Goal: Communication & Community: Answer question/provide support

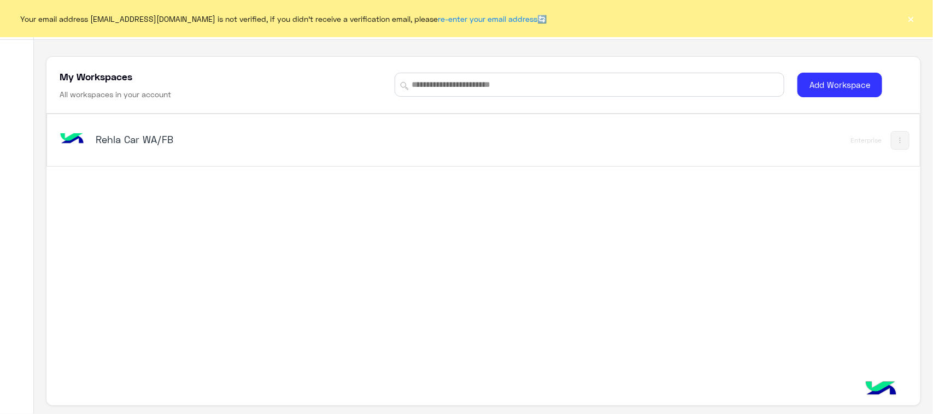
click at [137, 154] on div "Rehla Car WA/FB" at bounding box center [312, 141] width 511 height 32
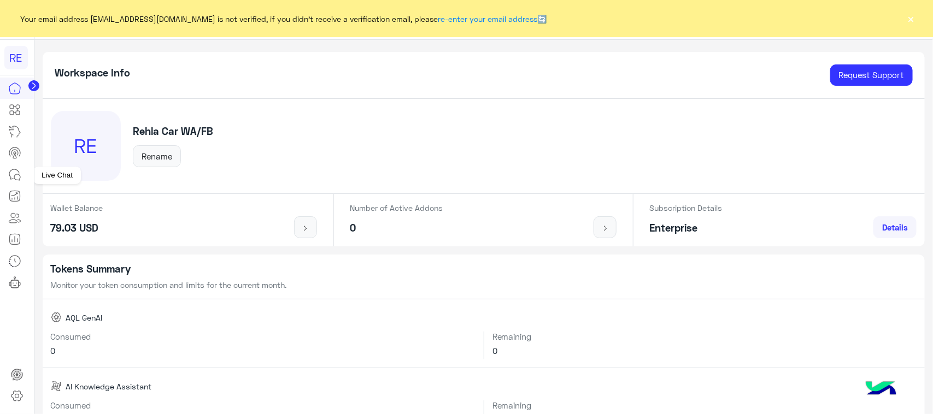
click at [18, 175] on icon at bounding box center [17, 177] width 6 height 6
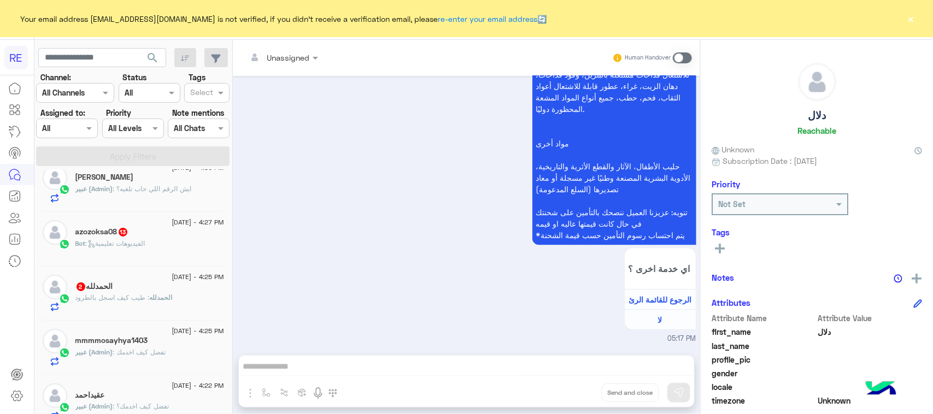
scroll to position [68, 0]
click at [126, 305] on p "ال[PERSON_NAME] : طيب كيف اسجل بالطرود" at bounding box center [123, 301] width 97 height 10
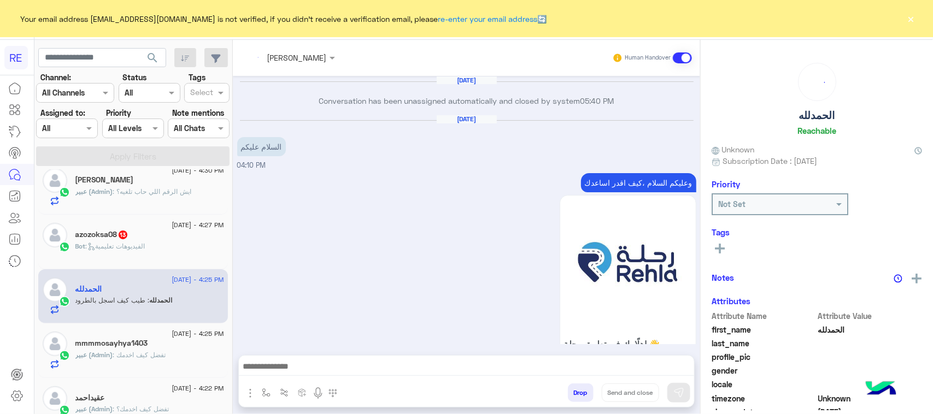
scroll to position [1279, 0]
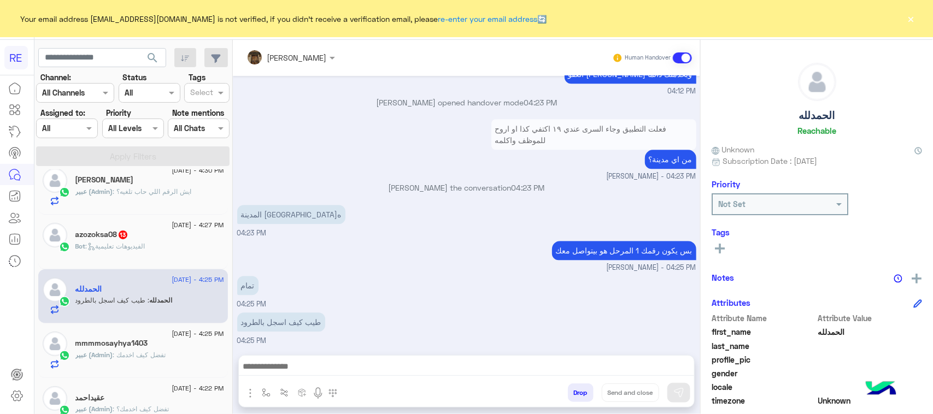
click at [172, 237] on div "azozoksa08 13" at bounding box center [149, 235] width 149 height 11
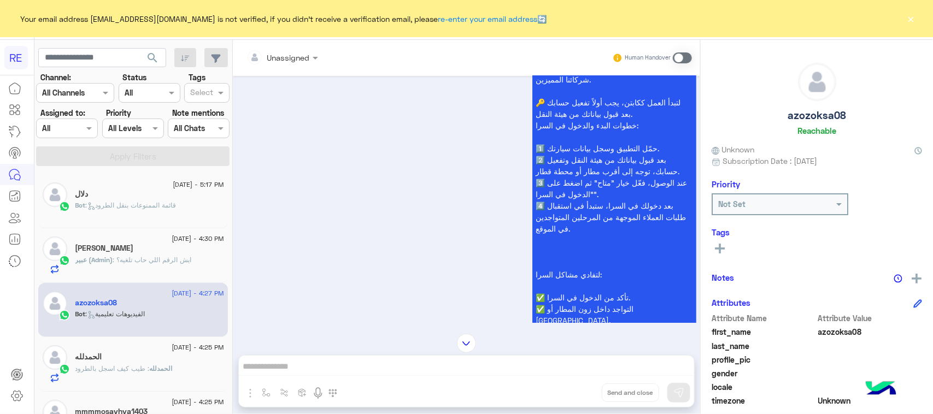
click at [137, 202] on p "Bot : قائمة الممنوعات بنقل الطرود" at bounding box center [125, 205] width 101 height 10
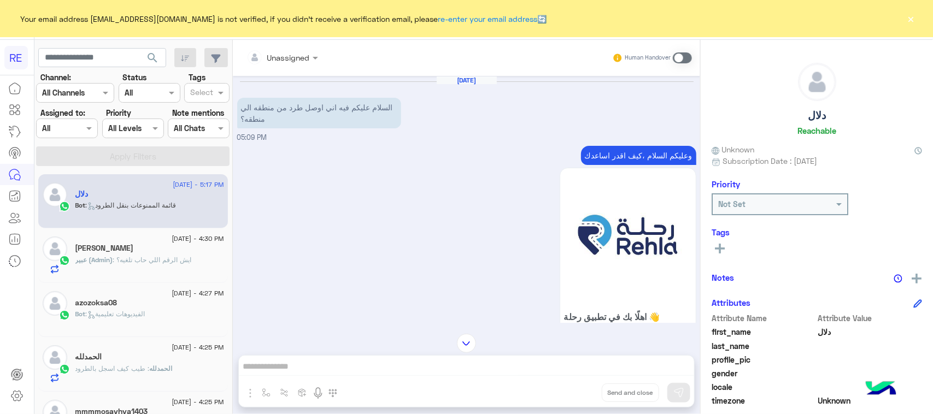
click at [681, 57] on span at bounding box center [682, 57] width 19 height 11
click at [653, 153] on p "وعليكم السلام ،كيف اقدر اساعدك" at bounding box center [638, 155] width 115 height 19
click at [653, 154] on p "وعليكم السلام ،كيف اقدر اساعدك" at bounding box center [638, 155] width 115 height 19
copy app-msgs-text
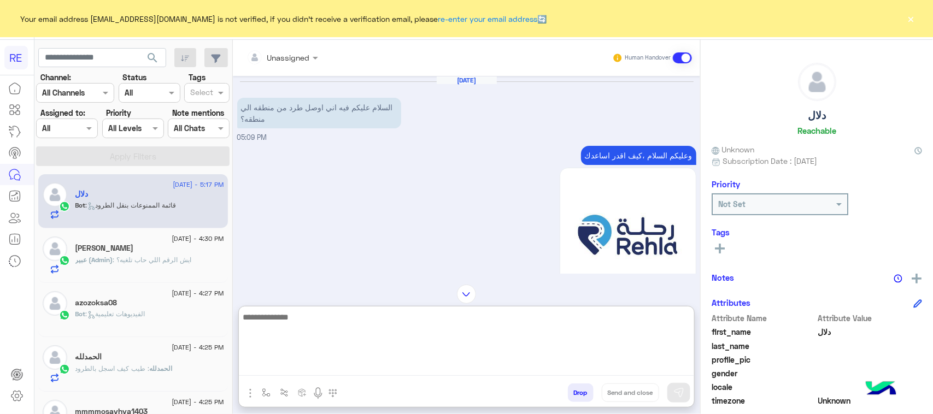
click at [567, 364] on textarea at bounding box center [466, 343] width 455 height 66
paste textarea "**********"
drag, startPoint x: 634, startPoint y: 317, endPoint x: 532, endPoint y: 328, distance: 103.3
click at [532, 328] on textarea "**********" at bounding box center [466, 343] width 455 height 66
type textarea "**********"
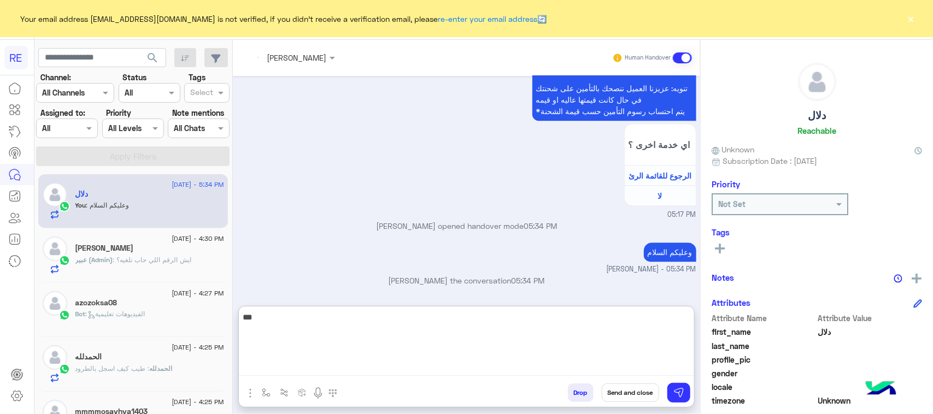
scroll to position [1473, 0]
type textarea "**********"
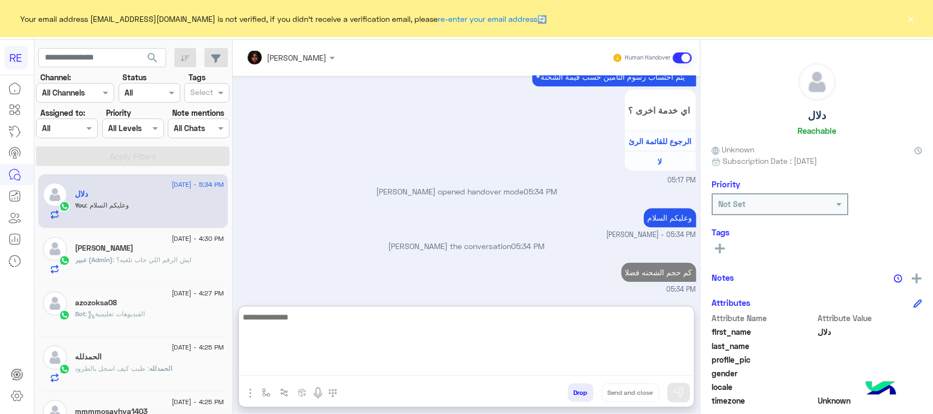
scroll to position [1507, 0]
type textarea "**********"
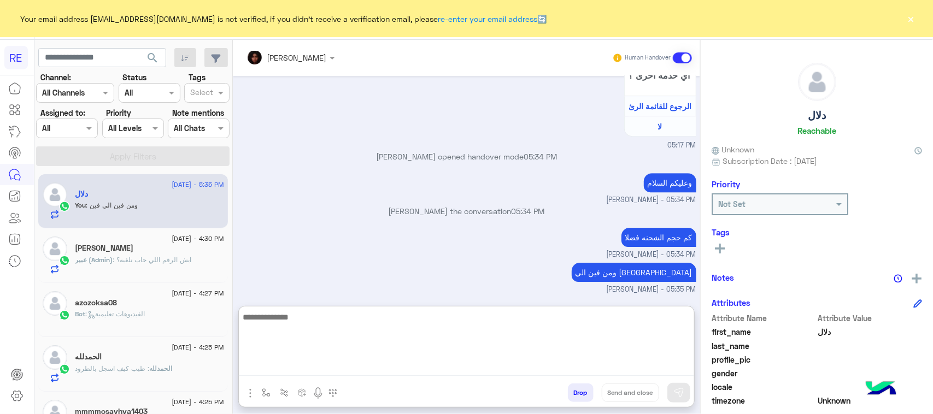
scroll to position [1542, 0]
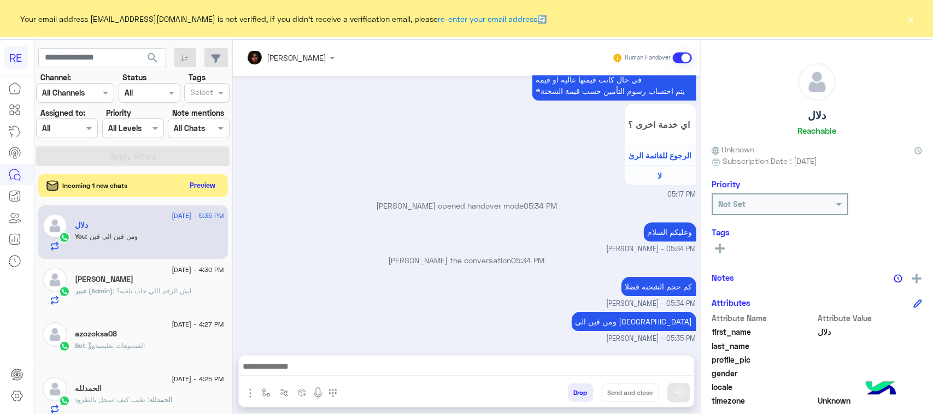
click at [208, 187] on button "Preview" at bounding box center [203, 185] width 34 height 15
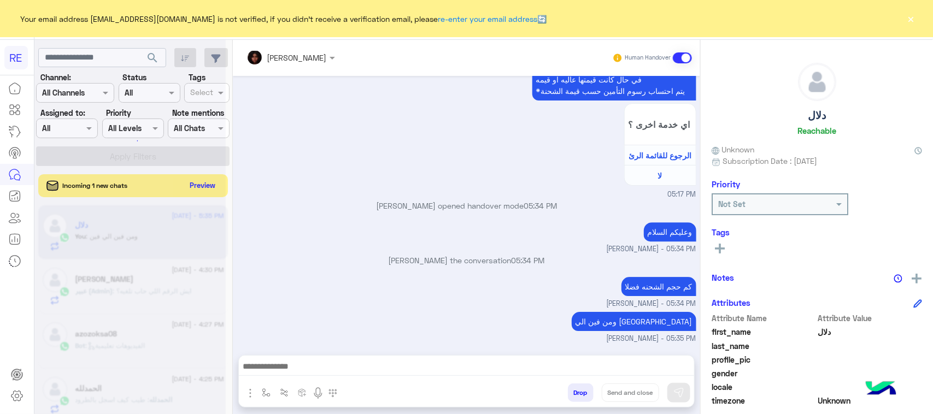
scroll to position [1493, 0]
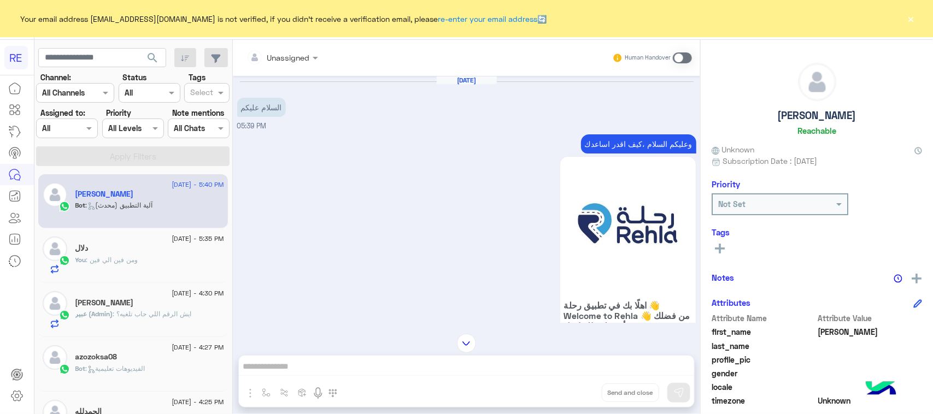
click at [634, 135] on p "وعليكم السلام ،كيف اقدر اساعدك" at bounding box center [638, 143] width 115 height 19
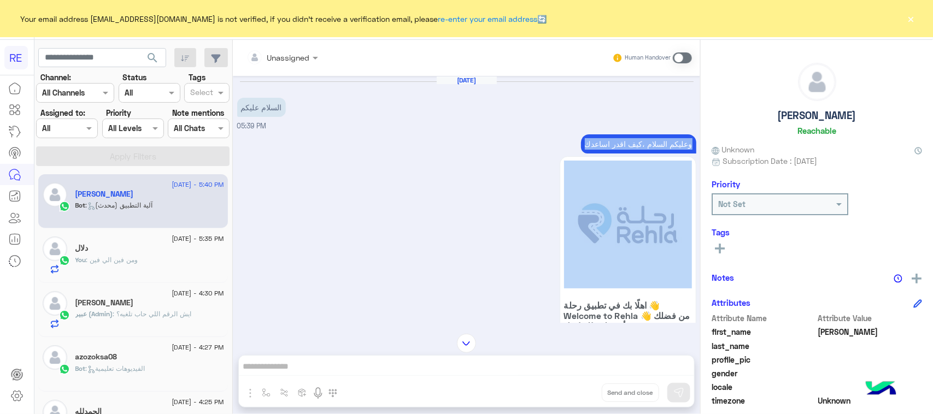
click at [634, 135] on p "وعليكم السلام ،كيف اقدر اساعدك" at bounding box center [638, 143] width 115 height 19
copy div "وعليكم السلام ،كيف اقدر اساعدك"
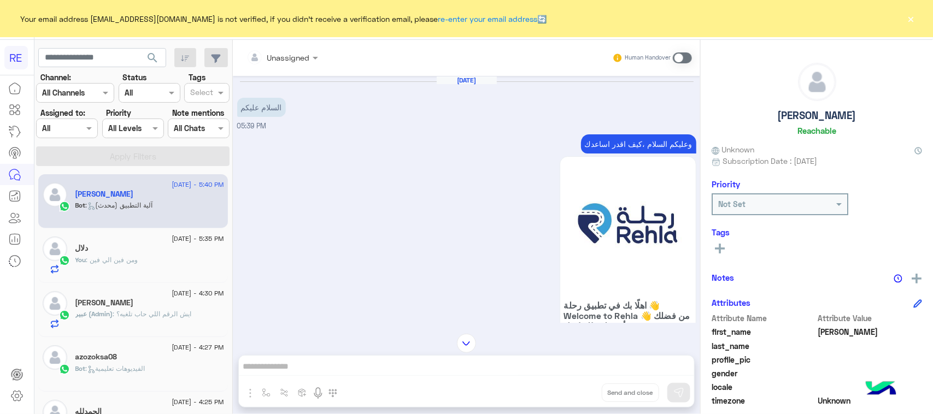
click at [683, 57] on span at bounding box center [682, 57] width 19 height 11
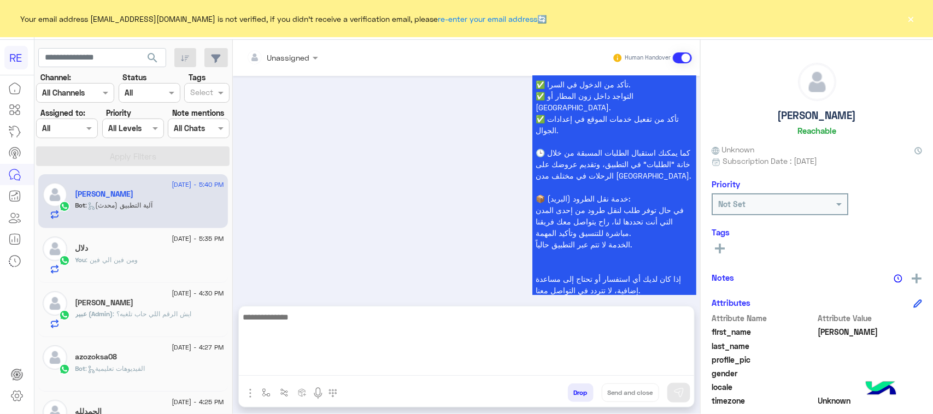
click at [534, 365] on textarea at bounding box center [466, 343] width 455 height 66
paste textarea "**********"
type textarea "**********"
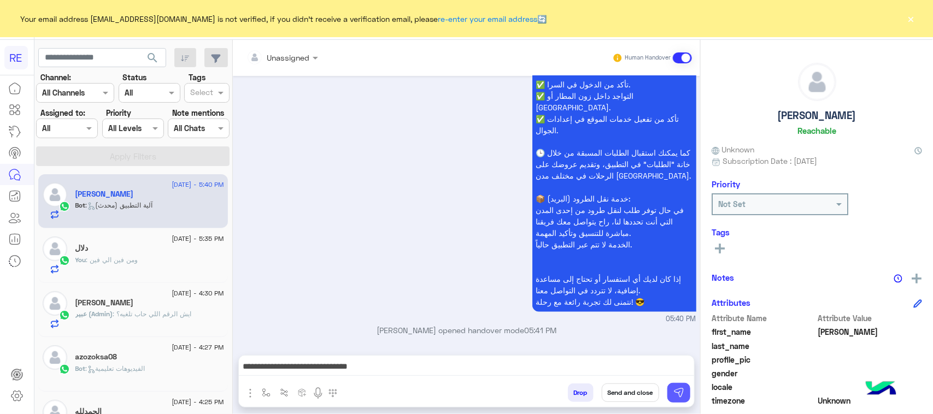
click at [676, 385] on button at bounding box center [678, 393] width 23 height 20
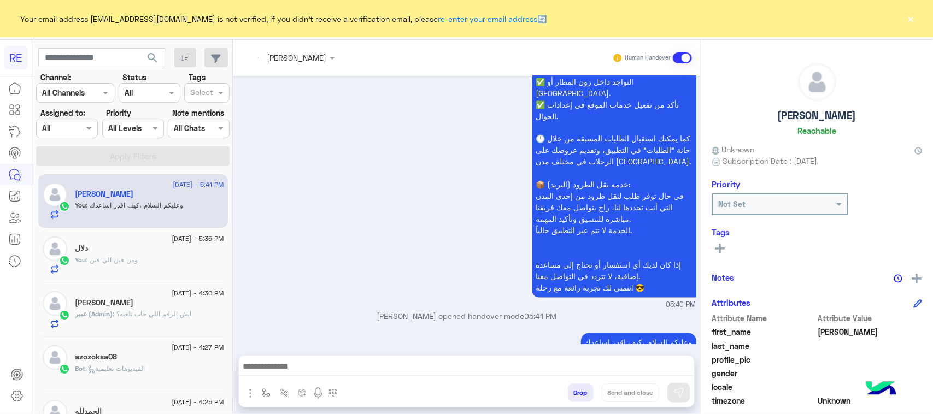
scroll to position [913, 0]
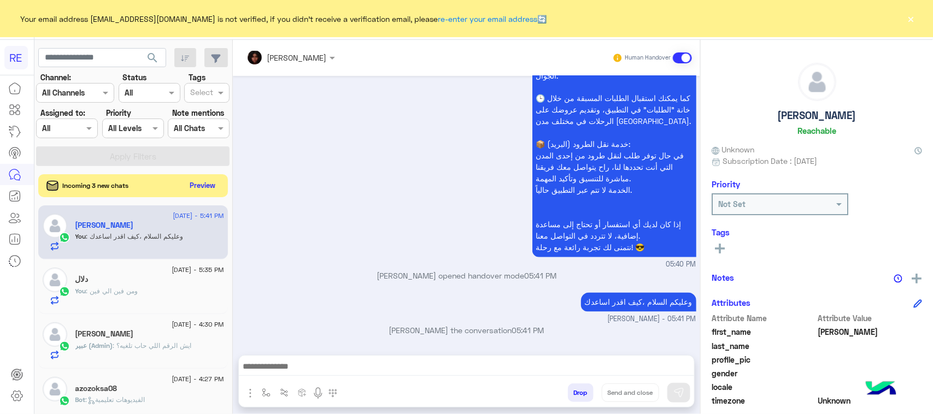
click at [219, 184] on button "Preview" at bounding box center [203, 185] width 34 height 15
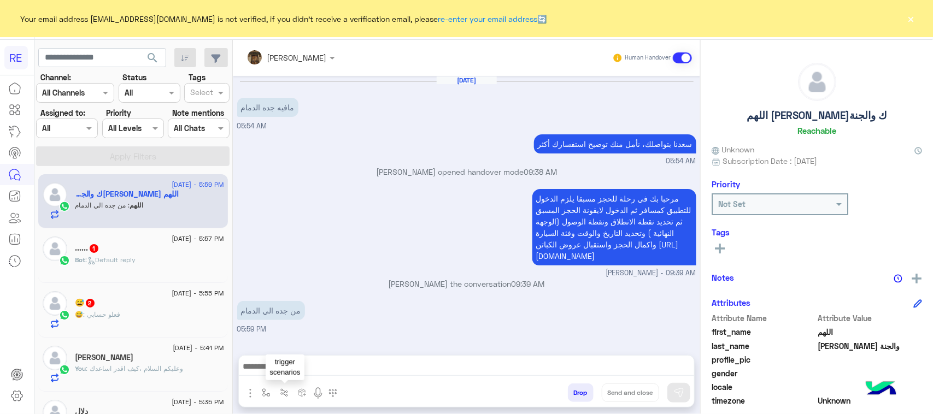
click at [281, 399] on button "button" at bounding box center [284, 393] width 18 height 18
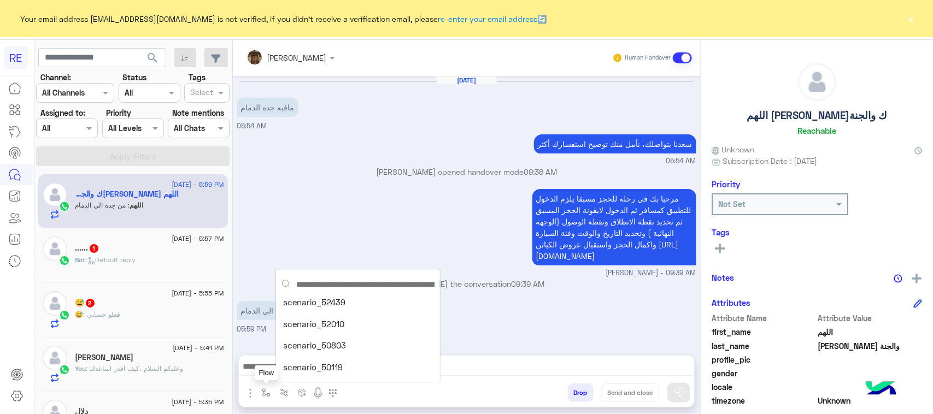
click at [263, 399] on button "button" at bounding box center [266, 393] width 18 height 18
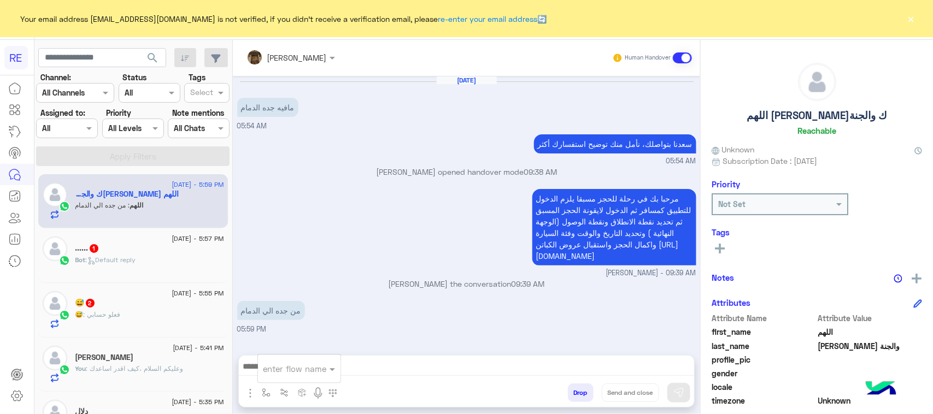
click at [277, 364] on input "text" at bounding box center [285, 369] width 45 height 13
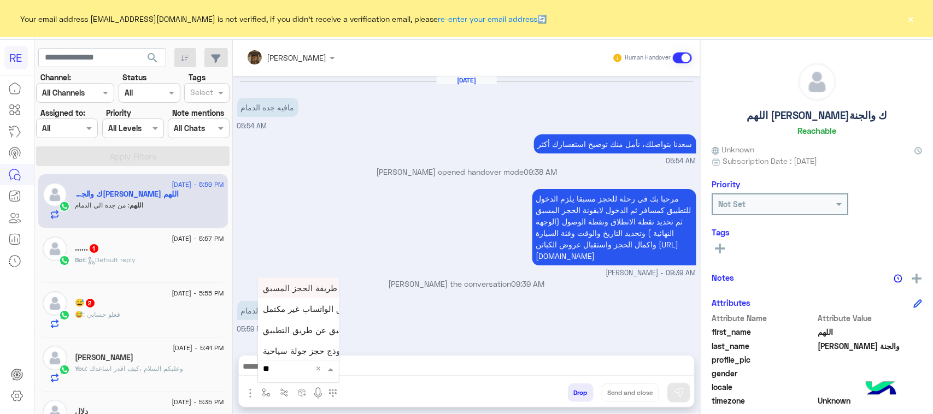
type input "***"
click at [321, 293] on div "طريقة الحجز المسبق" at bounding box center [298, 288] width 81 height 21
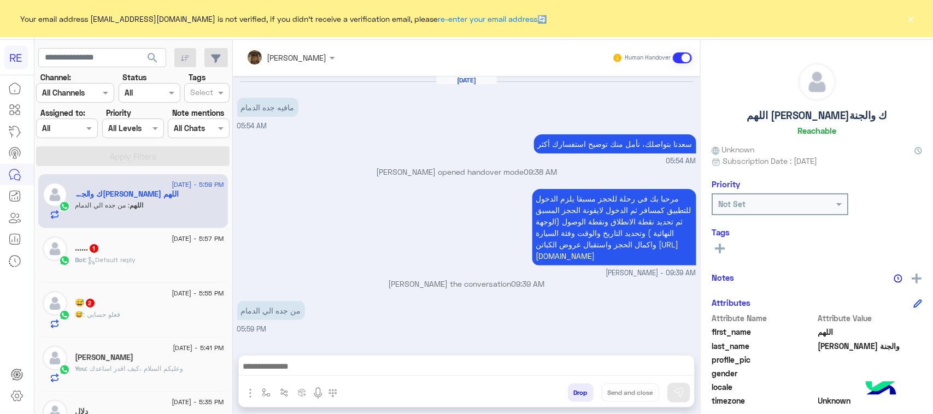
type textarea "**********"
click at [683, 392] on img at bounding box center [678, 392] width 11 height 11
click at [92, 272] on div "Bot : Default reply" at bounding box center [149, 264] width 149 height 19
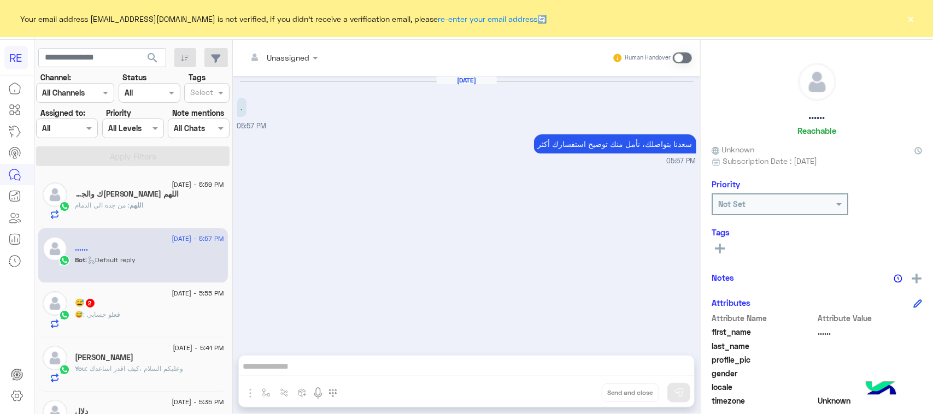
click at [108, 317] on span ": فعلو حسابي" at bounding box center [102, 314] width 37 height 8
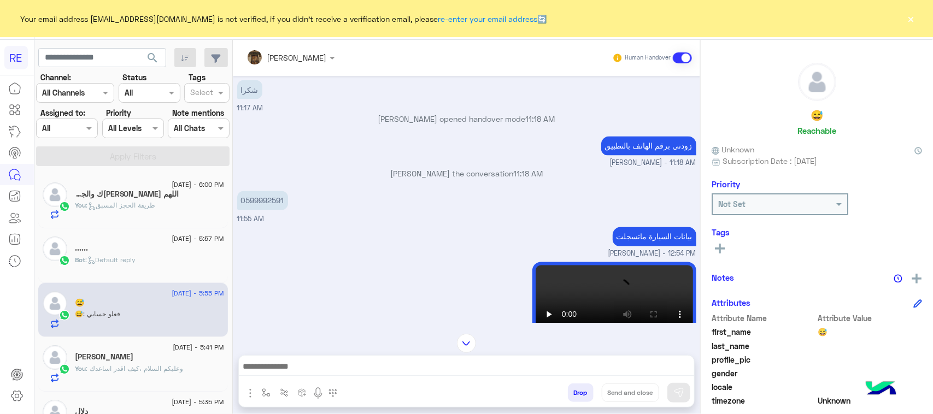
scroll to position [837, 0]
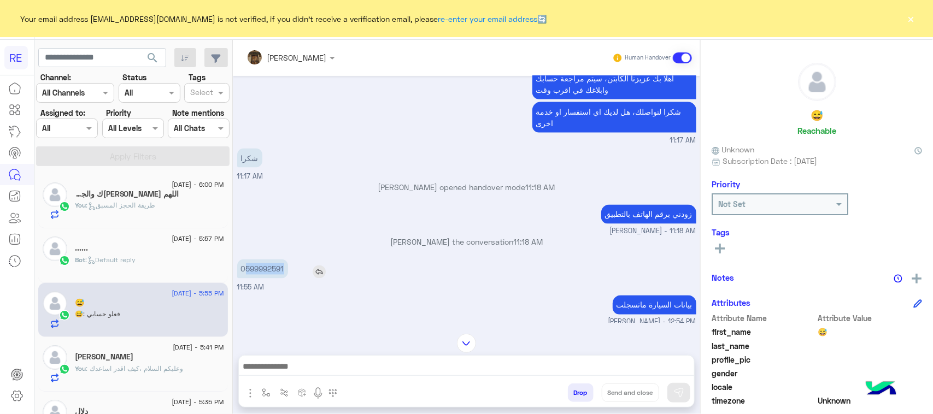
drag, startPoint x: 245, startPoint y: 268, endPoint x: 291, endPoint y: 268, distance: 46.4
click at [291, 268] on div "0599992591" at bounding box center [293, 269] width 113 height 19
copy p "599992591"
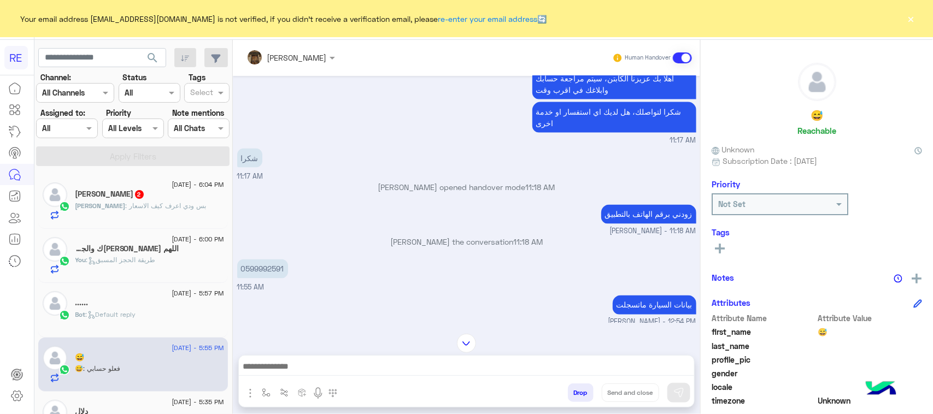
click at [169, 214] on div "[PERSON_NAME] : بس ودي اعرف كيف الاسعار" at bounding box center [149, 210] width 149 height 19
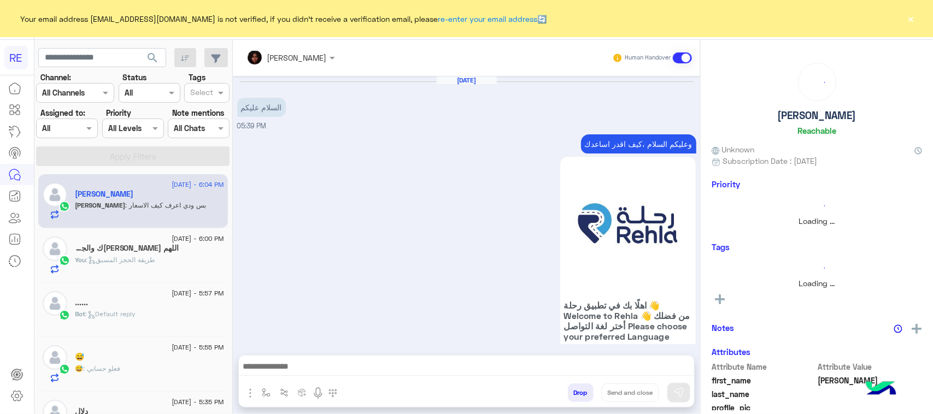
scroll to position [985, 0]
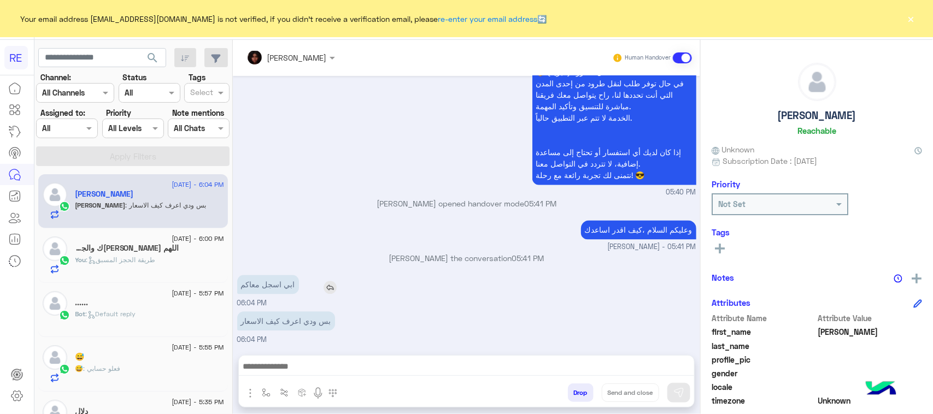
click at [266, 280] on p "ابي اسجل معاكم" at bounding box center [268, 284] width 62 height 19
click at [265, 280] on p "ابي اسجل معاكم" at bounding box center [268, 284] width 62 height 19
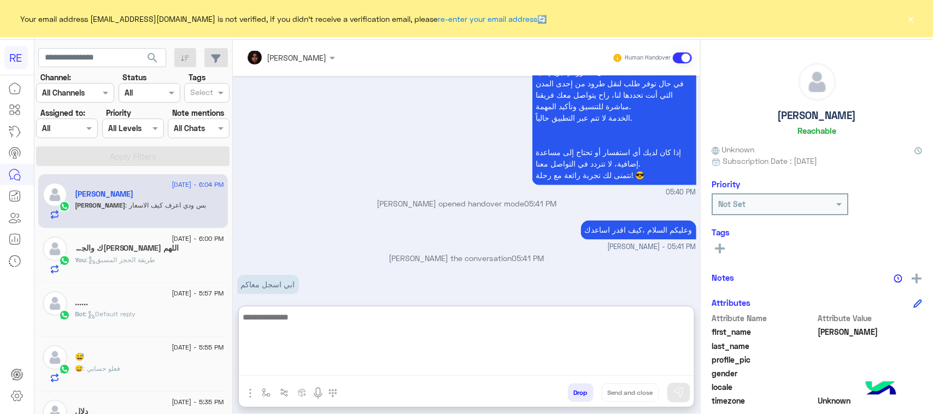
click at [291, 368] on textarea at bounding box center [466, 343] width 455 height 66
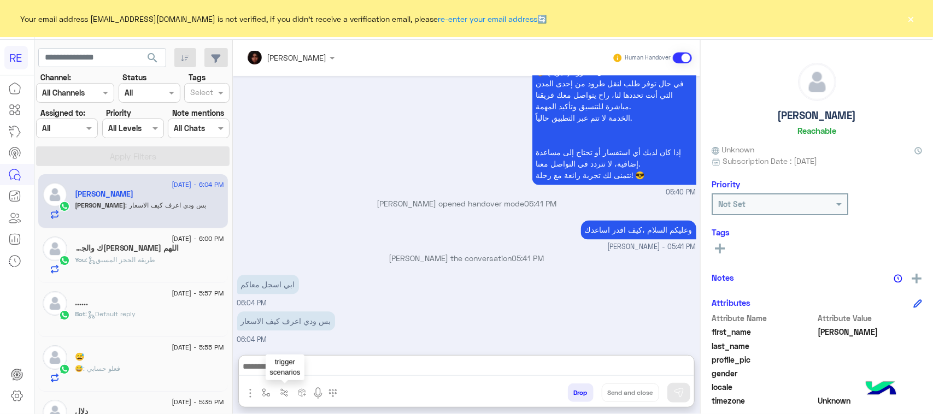
click at [276, 392] on button "button" at bounding box center [284, 393] width 18 height 18
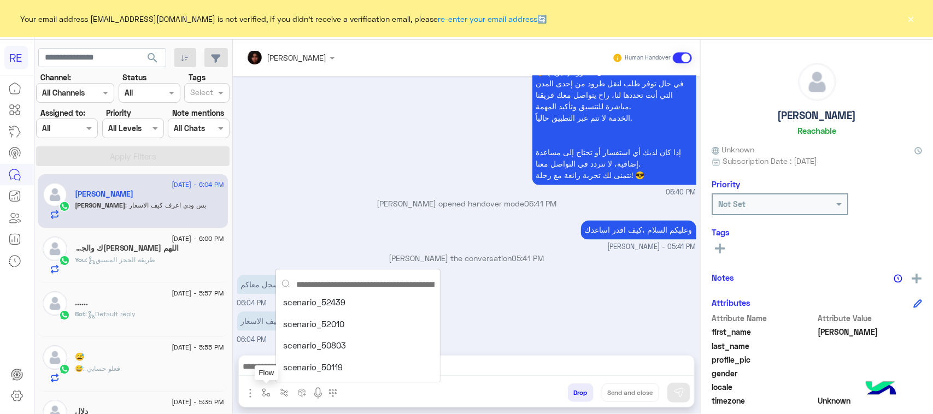
click at [261, 387] on button "button" at bounding box center [266, 393] width 18 height 18
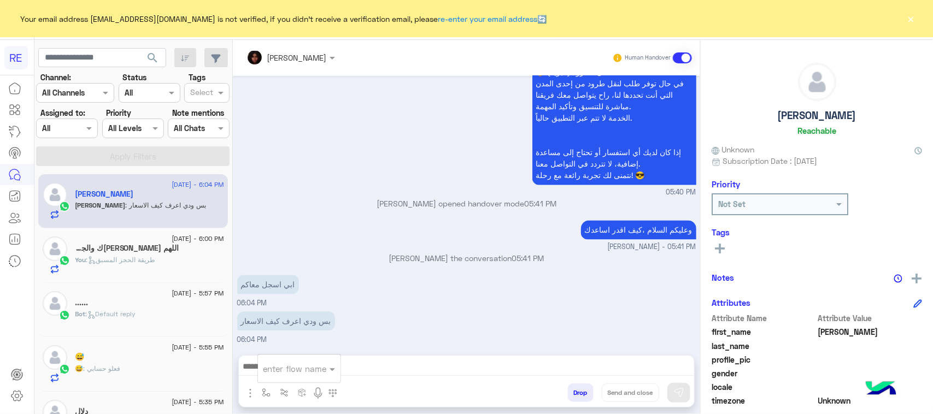
click at [286, 382] on div "enter flow name" at bounding box center [299, 369] width 84 height 29
click at [286, 374] on div "enter flow name" at bounding box center [294, 369] width 63 height 13
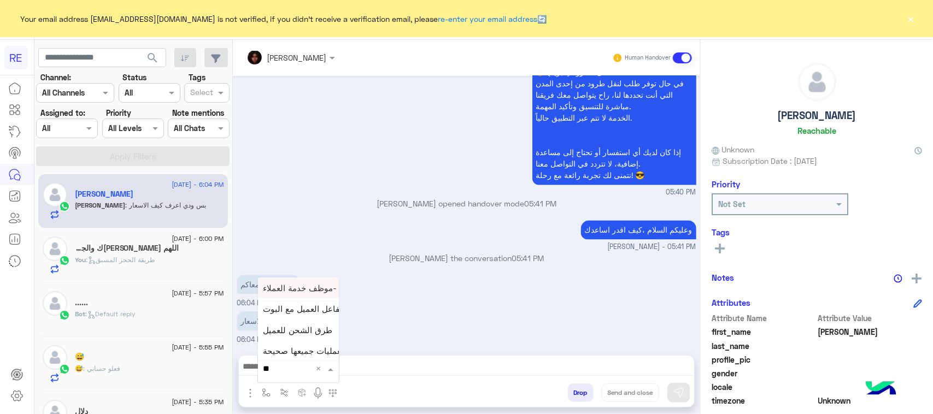
type input "*"
type input "***"
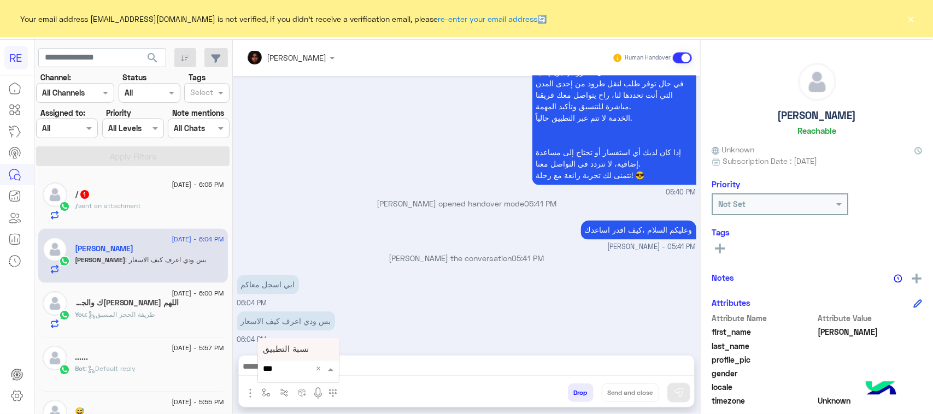
click at [298, 347] on span "نسبة التطبيق" at bounding box center [286, 349] width 46 height 10
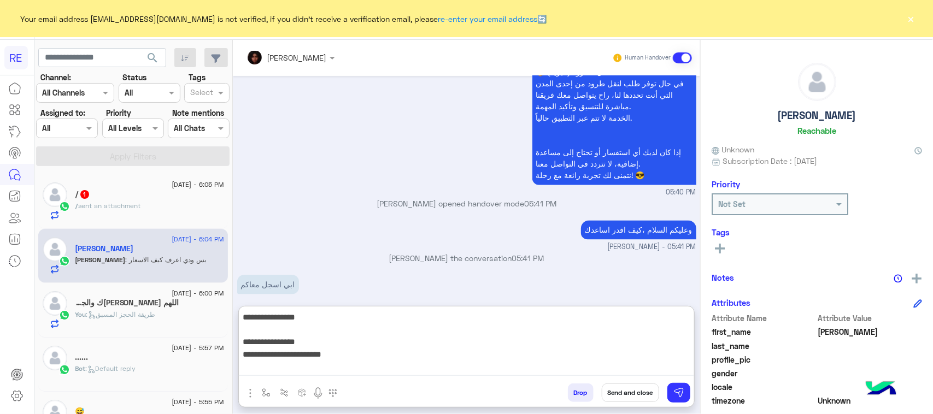
click at [630, 364] on textarea "**********" at bounding box center [466, 343] width 455 height 66
click at [659, 317] on textarea "**********" at bounding box center [466, 343] width 455 height 66
click at [631, 311] on textarea "**********" at bounding box center [466, 343] width 455 height 66
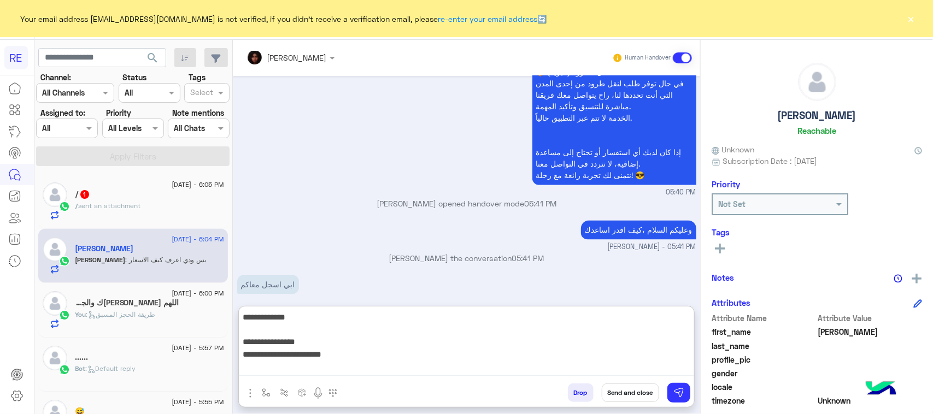
drag, startPoint x: 546, startPoint y: 357, endPoint x: 722, endPoint y: 347, distance: 176.2
click at [722, 347] on mat-drawer-container "[PERSON_NAME] Human Handover [DATE] السلام عليكم 05:39 PM وعليكم السلام ،كيف اق…" at bounding box center [583, 229] width 700 height 379
type textarea "**********"
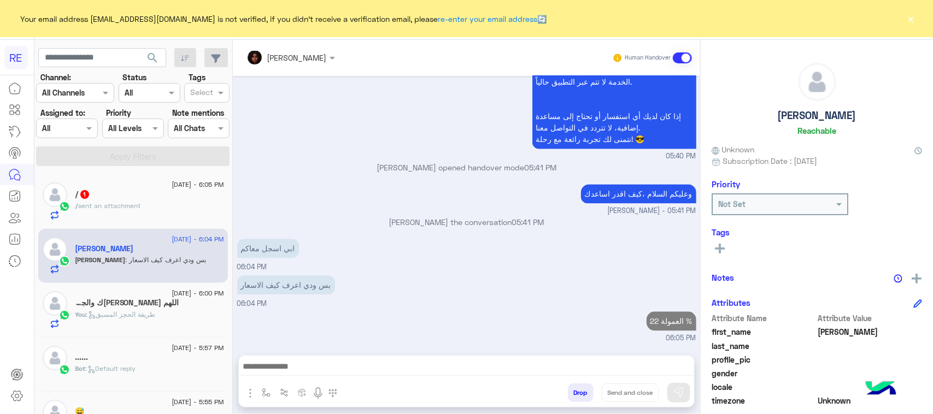
scroll to position [1044, 0]
click at [123, 220] on div "/ sent an attachment" at bounding box center [149, 210] width 149 height 19
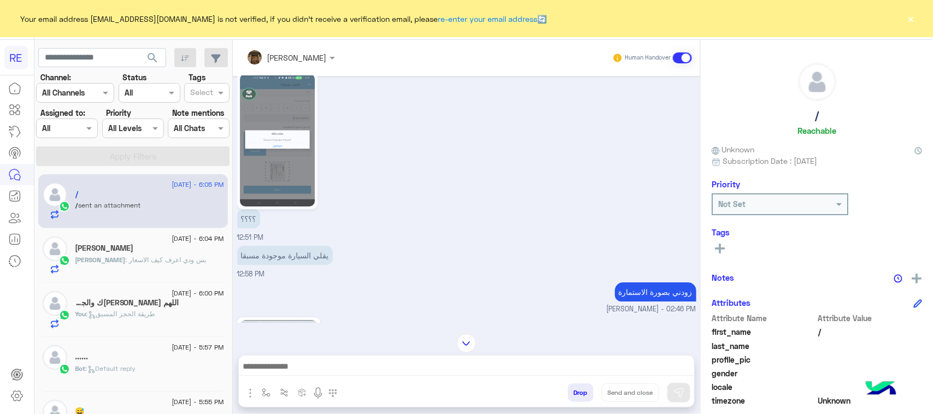
scroll to position [1803, 0]
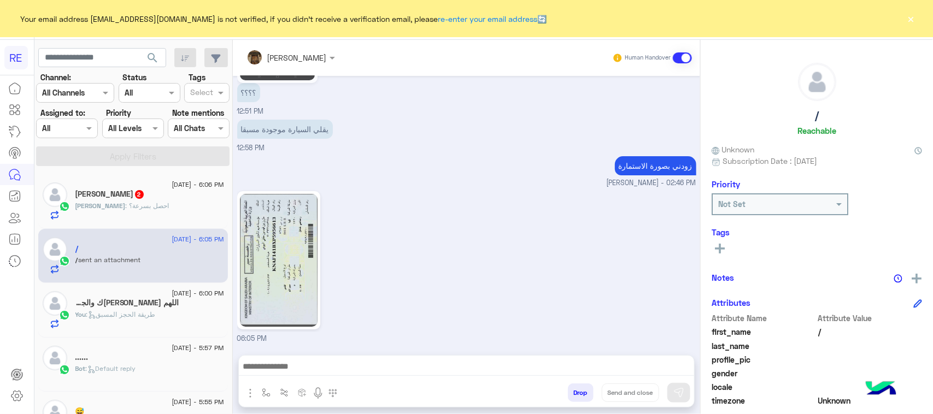
click at [194, 215] on div "[PERSON_NAME] : احصل بسرعة؟" at bounding box center [149, 210] width 149 height 19
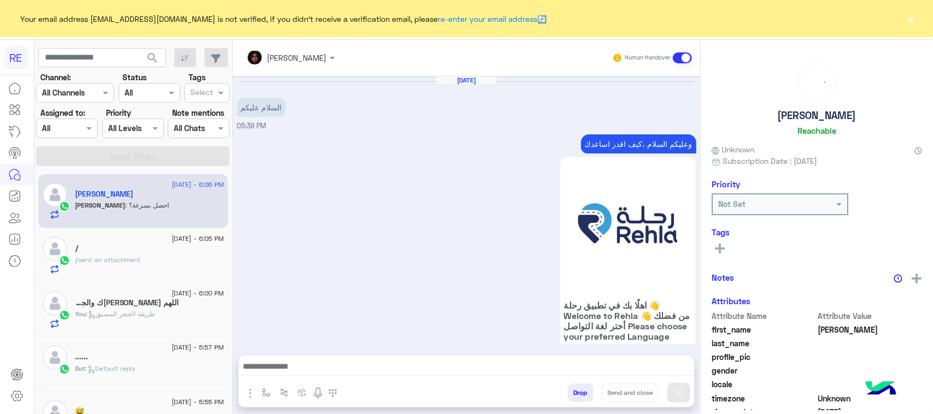
scroll to position [1093, 0]
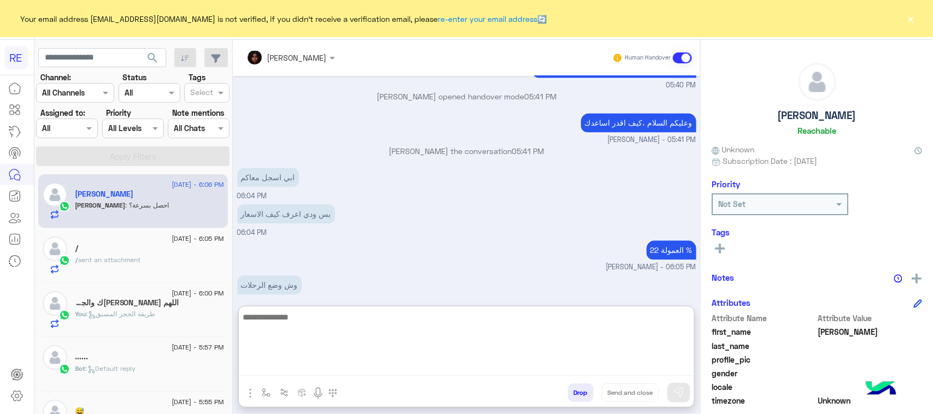
click at [299, 364] on textarea at bounding box center [466, 343] width 455 height 66
type textarea "**********"
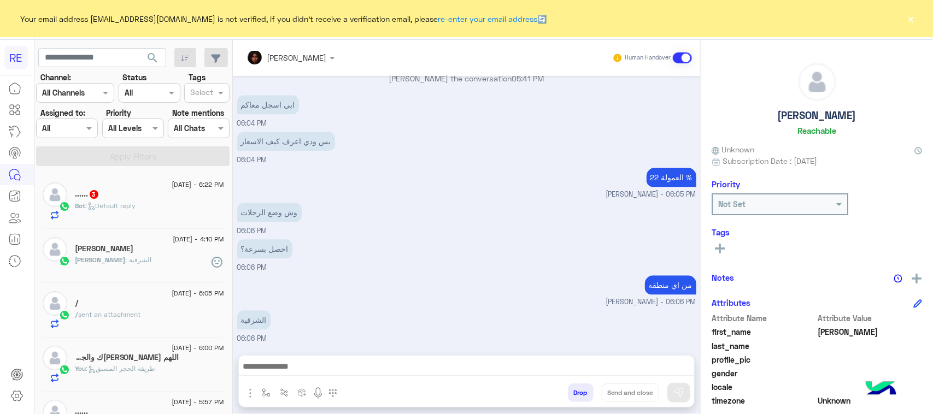
scroll to position [1187, 0]
click at [176, 198] on div "...... 3" at bounding box center [149, 195] width 149 height 11
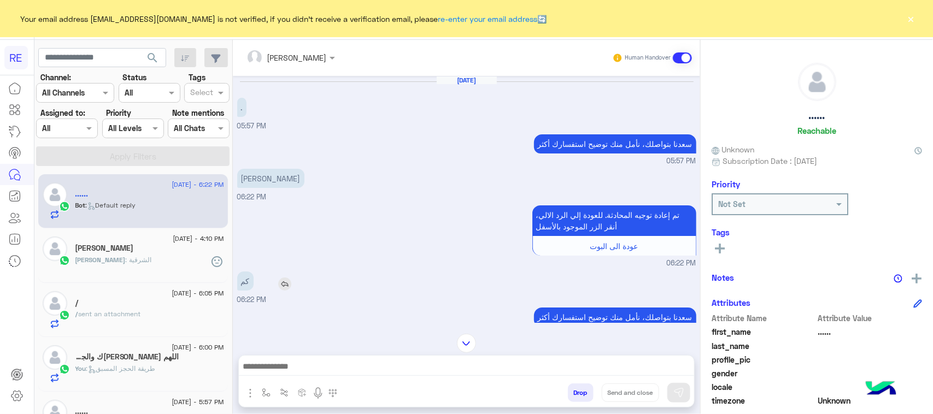
scroll to position [197, 0]
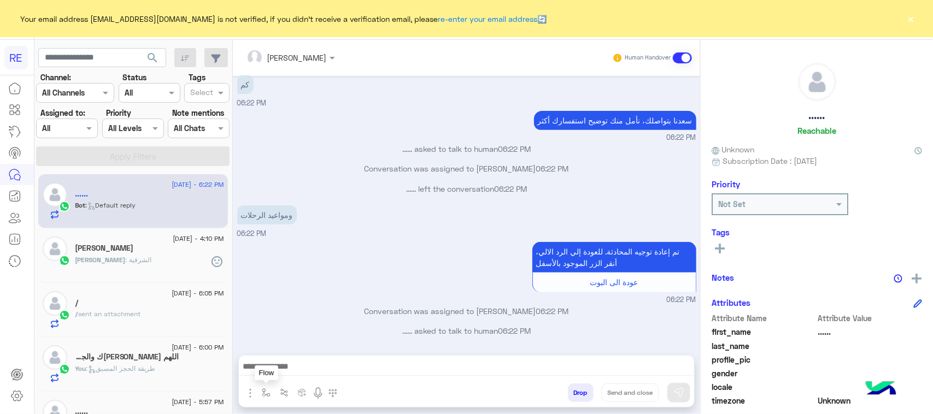
click at [270, 394] on img "button" at bounding box center [266, 392] width 9 height 9
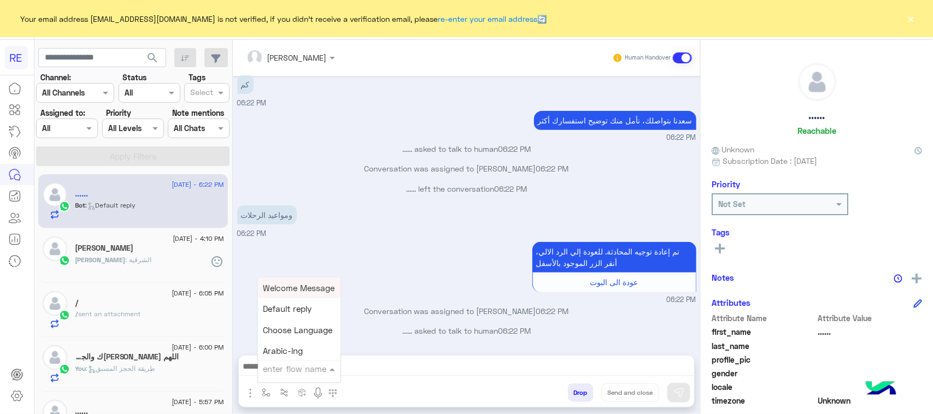
click at [288, 372] on input "text" at bounding box center [285, 369] width 45 height 13
type input "***"
click at [288, 283] on span "طريقة الحجز المسبق" at bounding box center [300, 288] width 74 height 10
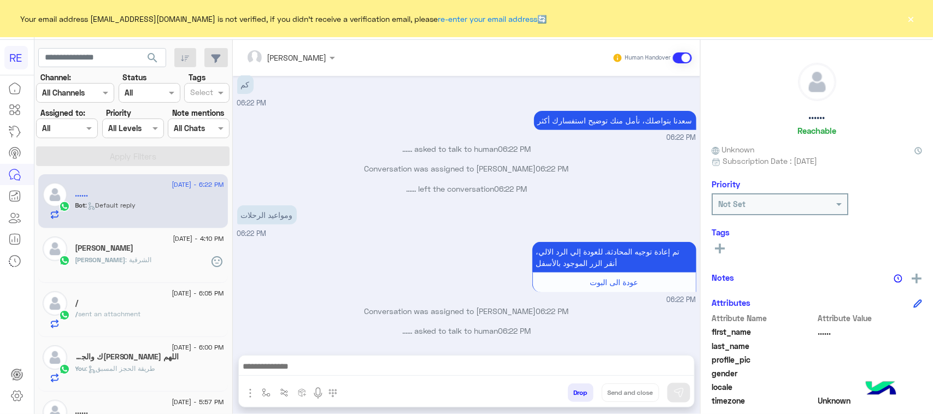
type textarea "**********"
click at [679, 392] on img at bounding box center [678, 392] width 11 height 11
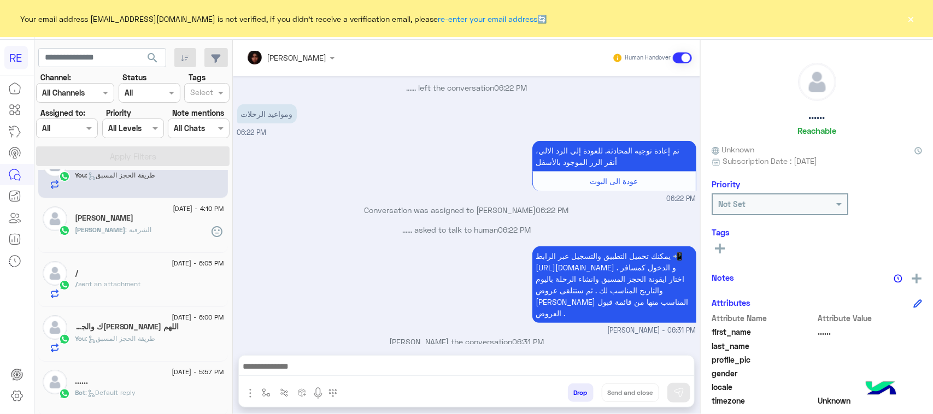
scroll to position [0, 0]
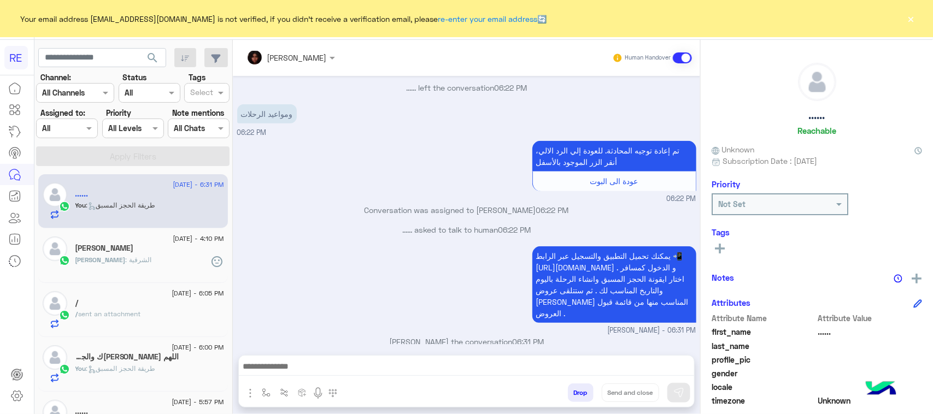
click at [168, 266] on div "[PERSON_NAME] : الشرقية" at bounding box center [149, 264] width 149 height 19
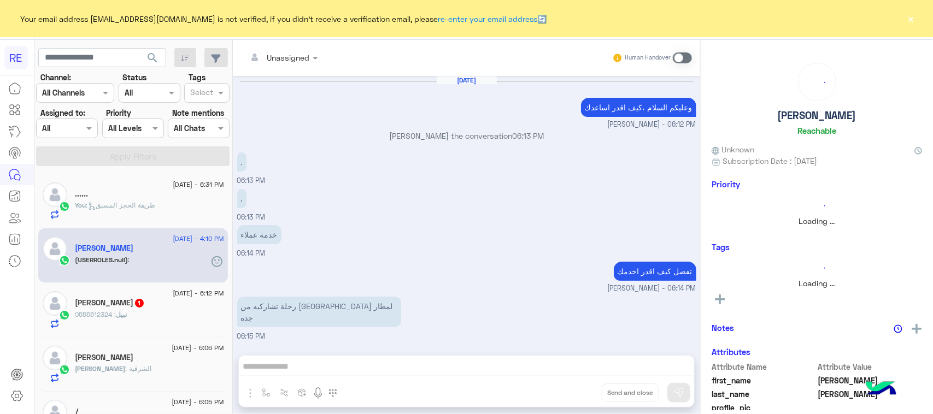
scroll to position [448, 0]
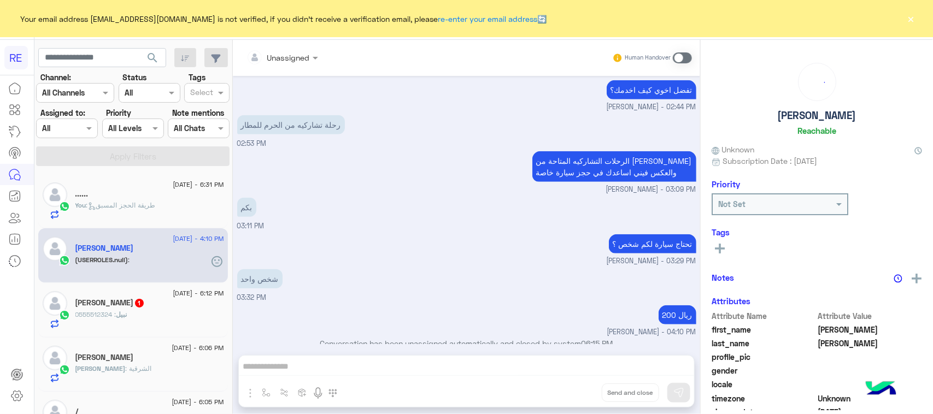
click at [144, 314] on div "نبيل : 0555512324" at bounding box center [149, 319] width 149 height 19
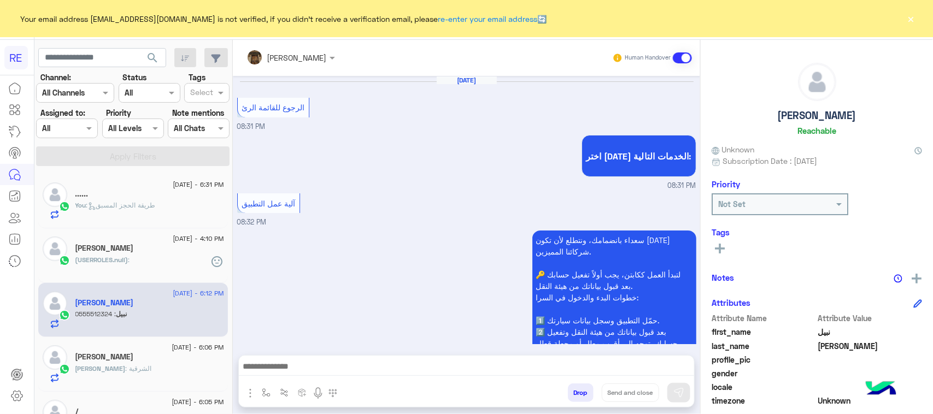
scroll to position [1346, 0]
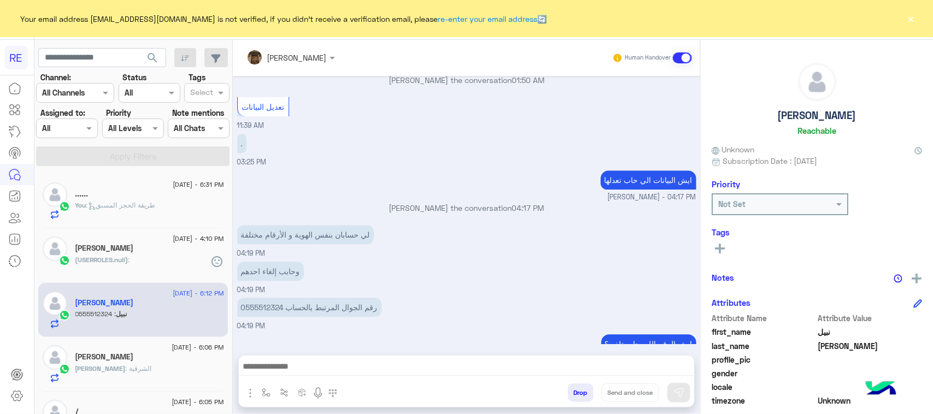
drag, startPoint x: 245, startPoint y: 319, endPoint x: 290, endPoint y: 318, distance: 45.3
click at [290, 369] on div "0555512324" at bounding box center [293, 378] width 113 height 19
copy p "555512324"
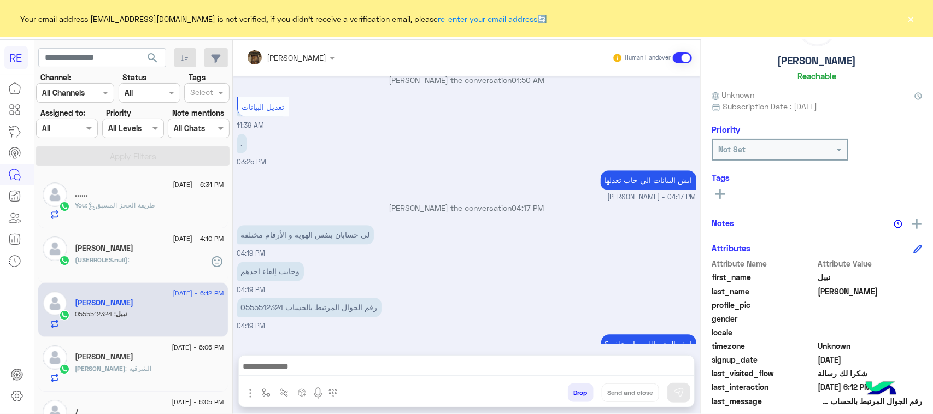
scroll to position [137, 0]
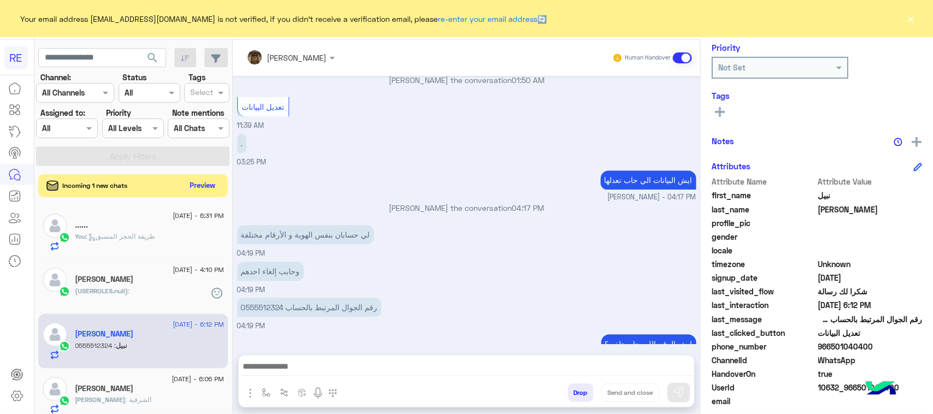
click at [197, 188] on button "Preview" at bounding box center [203, 185] width 34 height 15
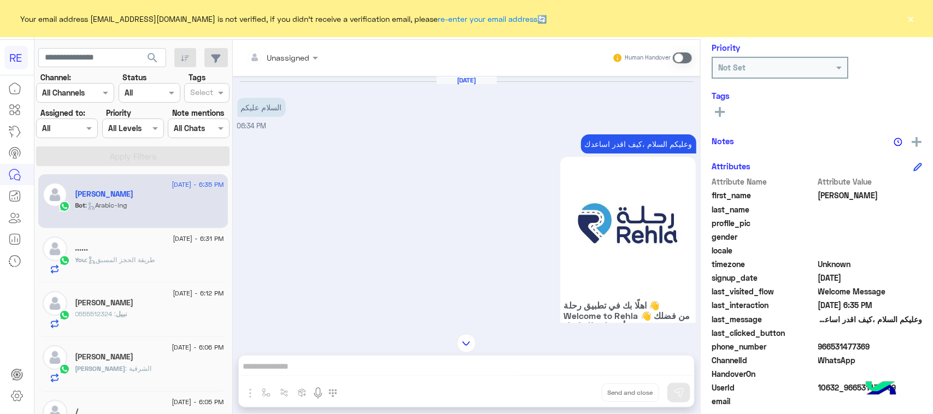
click at [665, 148] on p "وعليكم السلام ،كيف اقدر اساعدك" at bounding box center [638, 143] width 115 height 19
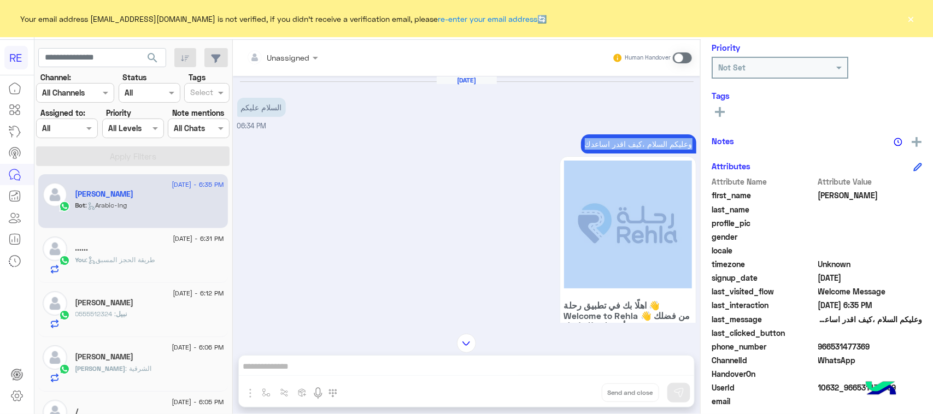
click at [665, 148] on p "وعليكم السلام ،كيف اقدر اساعدك" at bounding box center [638, 143] width 115 height 19
copy div "وعليكم السلام ،كيف اقدر اساعدك"
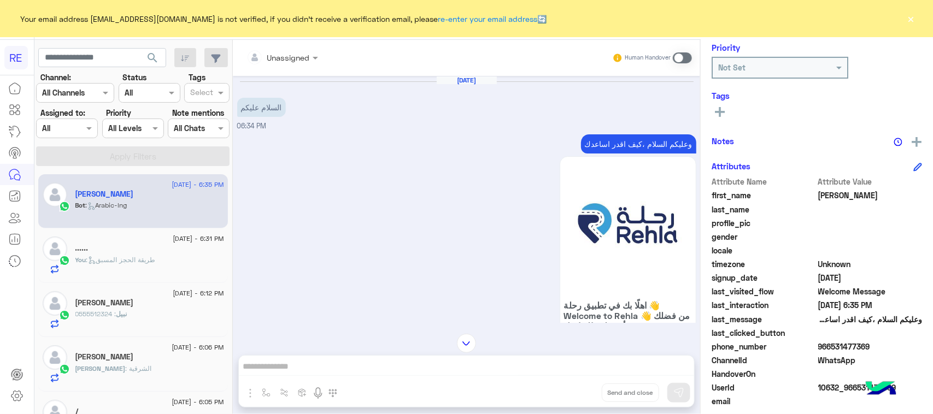
click at [692, 54] on label at bounding box center [682, 57] width 19 height 11
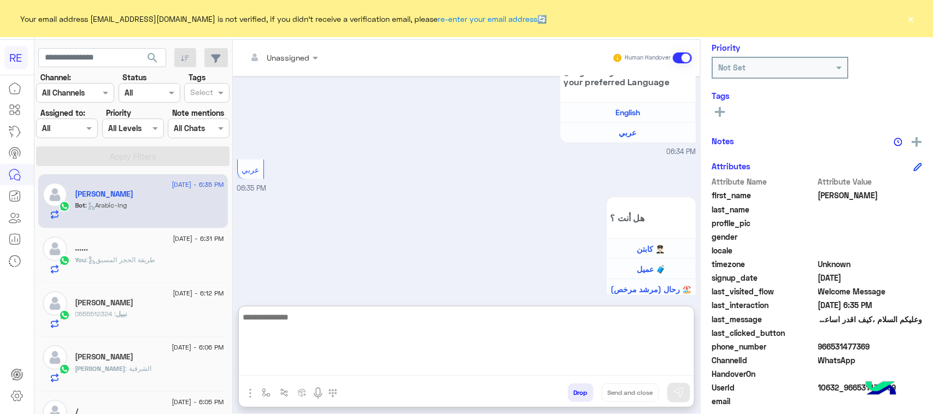
click at [350, 362] on textarea at bounding box center [466, 343] width 455 height 66
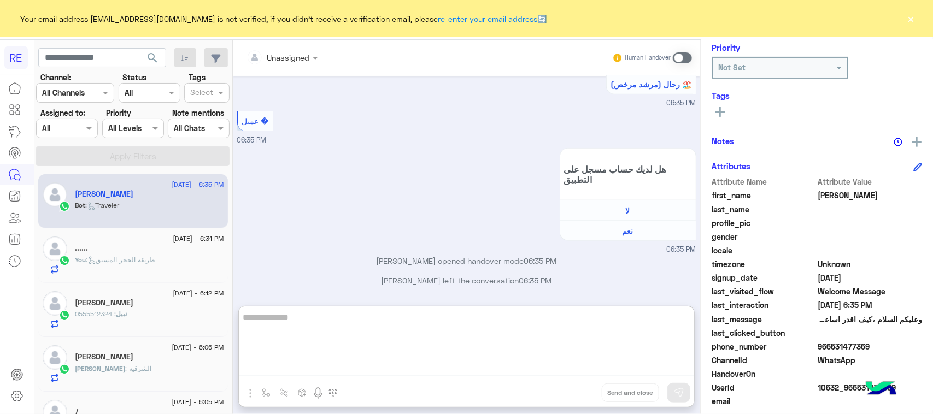
drag, startPoint x: 350, startPoint y: 362, endPoint x: 345, endPoint y: 357, distance: 7.0
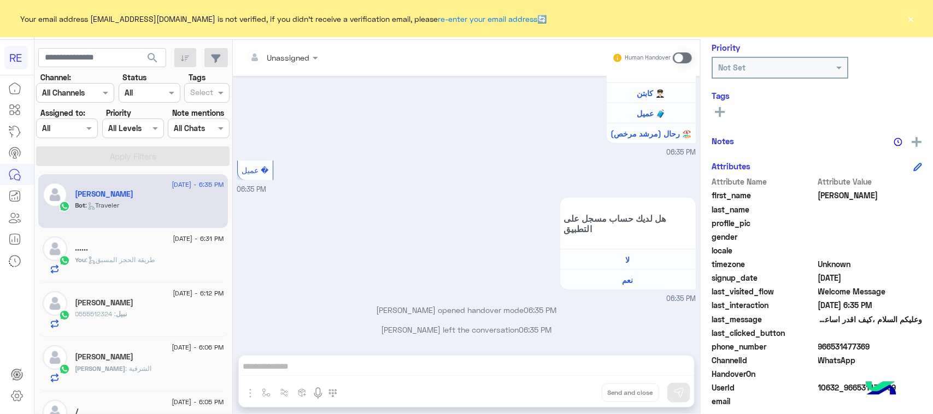
drag, startPoint x: 345, startPoint y: 357, endPoint x: 299, endPoint y: 337, distance: 50.1
click at [302, 348] on div "Unassigned Human Handover [DATE] السلام عليكم 06:34 PM وعليكم السلام ،كيف اقدر …" at bounding box center [466, 229] width 467 height 379
drag, startPoint x: 298, startPoint y: 325, endPoint x: 296, endPoint y: 341, distance: 16.5
drag, startPoint x: 296, startPoint y: 341, endPoint x: 292, endPoint y: 362, distance: 21.1
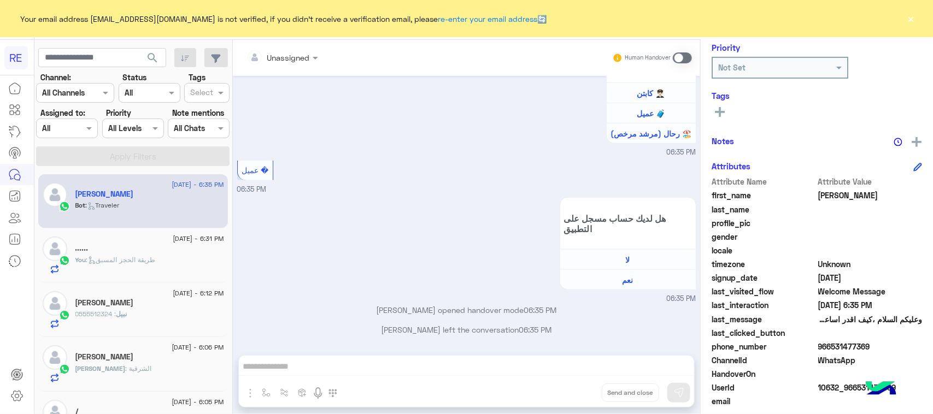
click at [292, 362] on div "Unassigned Human Handover [DATE] السلام عليكم 06:34 PM وعليكم السلام ،كيف اقدر …" at bounding box center [466, 229] width 467 height 379
click at [434, 362] on div "Unassigned Human Handover [DATE] السلام عليكم 06:34 PM وعليكم السلام ،كيف اقدر …" at bounding box center [466, 229] width 467 height 379
click at [433, 362] on div "Unassigned Human Handover [DATE] السلام عليكم 06:34 PM وعليكم السلام ،كيف اقدر …" at bounding box center [466, 229] width 467 height 379
drag, startPoint x: 683, startPoint y: 56, endPoint x: 586, endPoint y: 198, distance: 171.7
click at [683, 57] on span at bounding box center [682, 57] width 19 height 11
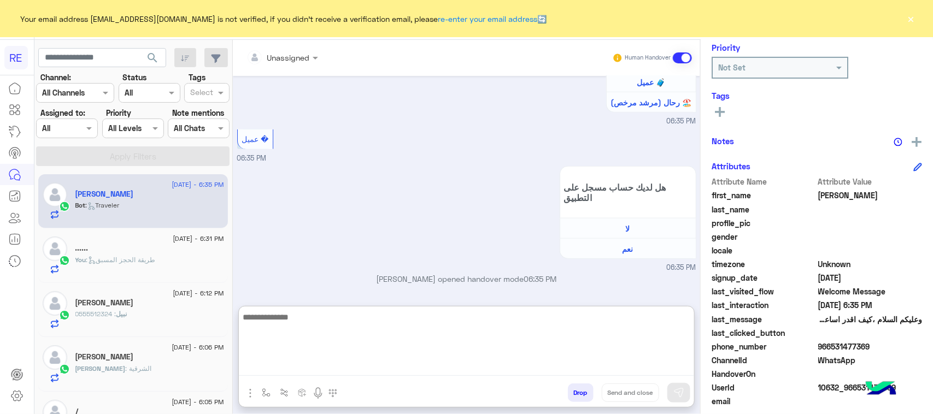
scroll to position [470, 0]
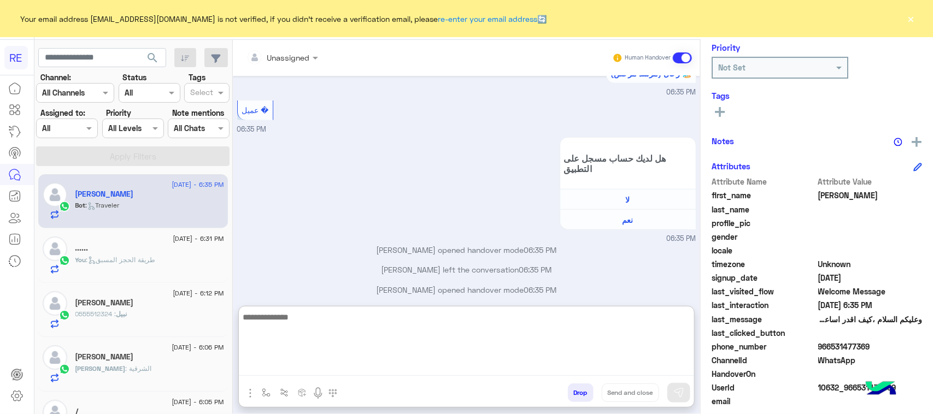
paste textarea "**********"
type textarea "**********"
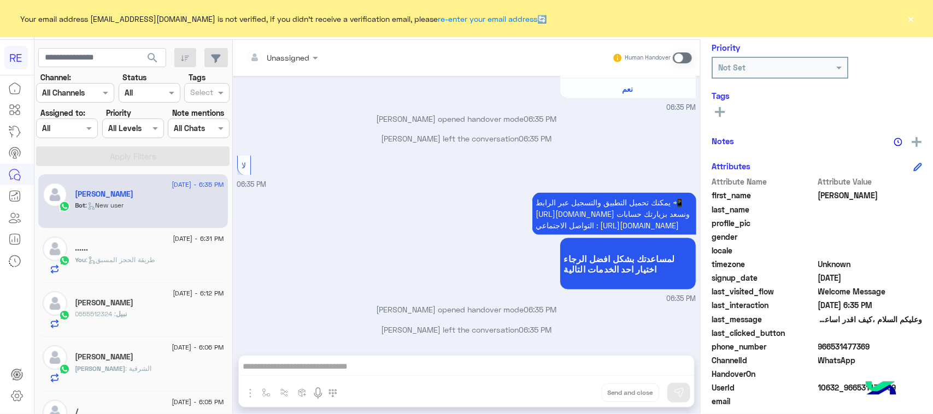
click at [678, 393] on div "Unassigned Human Handover [DATE] السلام عليكم 06:34 PM وعليكم السلام ،كيف اقدر …" at bounding box center [466, 229] width 467 height 379
click at [692, 60] on label at bounding box center [682, 57] width 19 height 11
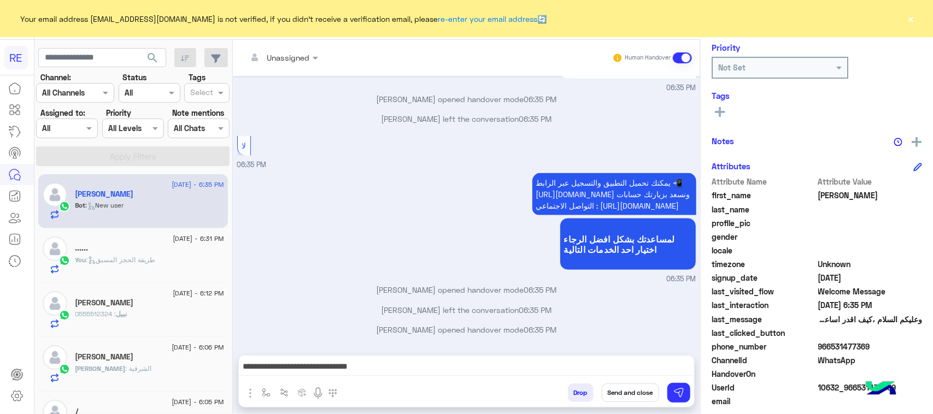
scroll to position [644, 0]
click at [683, 399] on button at bounding box center [678, 393] width 23 height 20
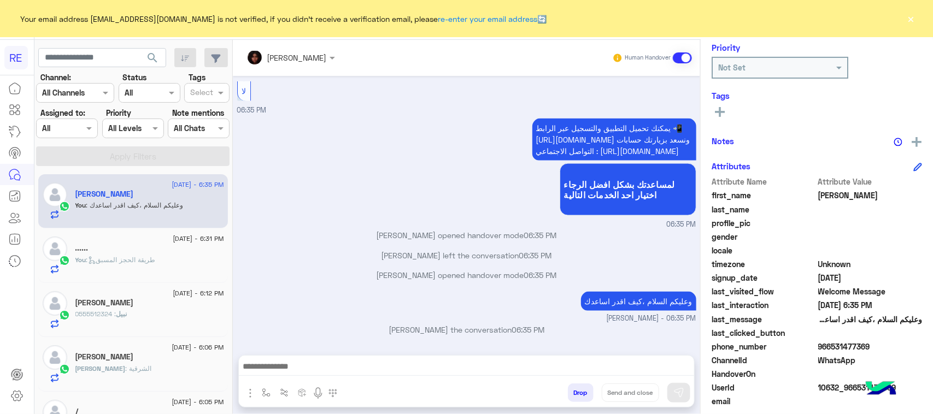
scroll to position [735, 0]
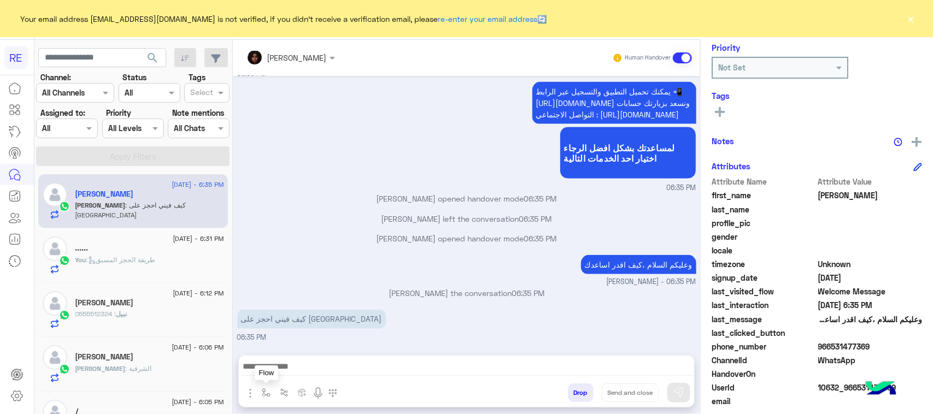
click at [266, 399] on button "button" at bounding box center [266, 393] width 18 height 18
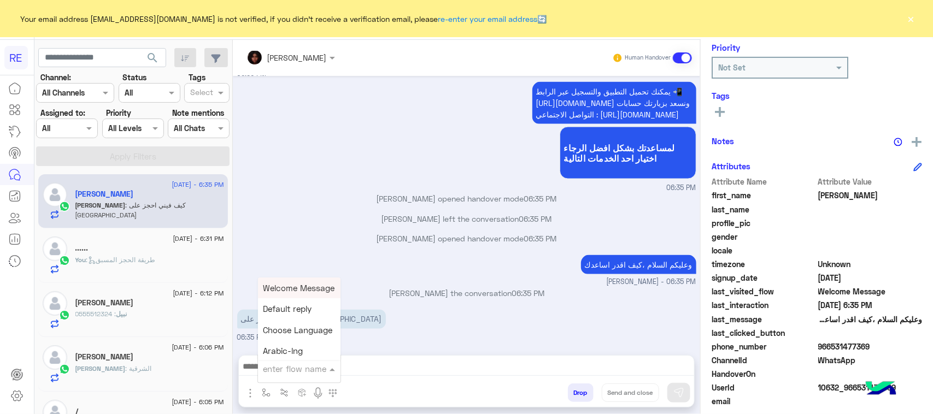
click at [287, 372] on input "text" at bounding box center [285, 369] width 45 height 13
type input "***"
click at [293, 287] on span "طريقة الحجز المسبق" at bounding box center [300, 288] width 74 height 10
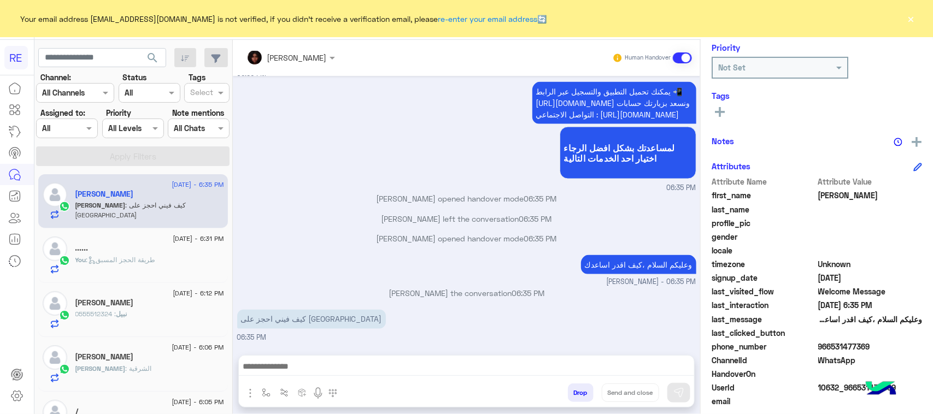
type textarea "**********"
click at [685, 394] on button at bounding box center [678, 393] width 23 height 20
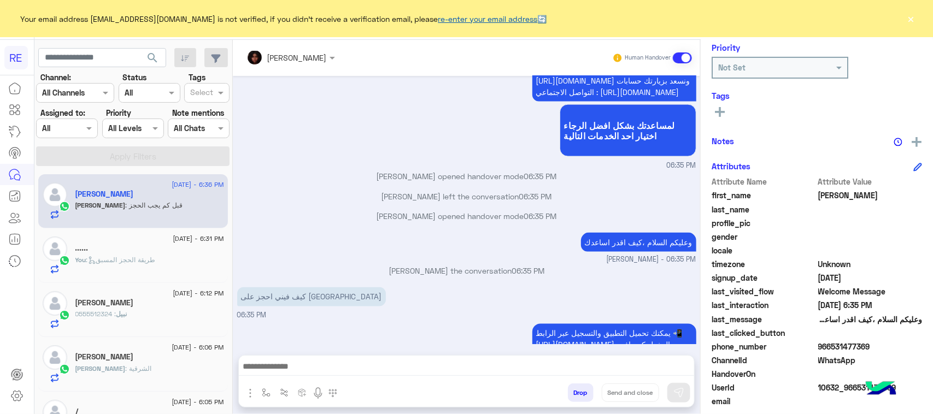
scroll to position [851, 0]
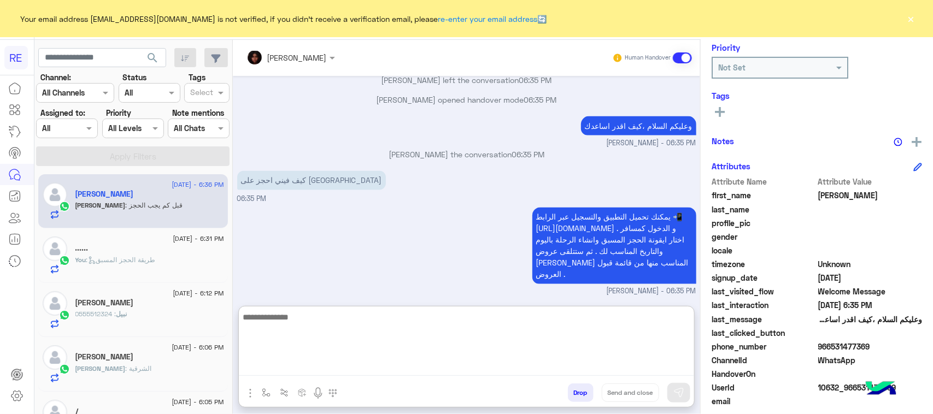
click at [287, 369] on textarea at bounding box center [466, 343] width 455 height 66
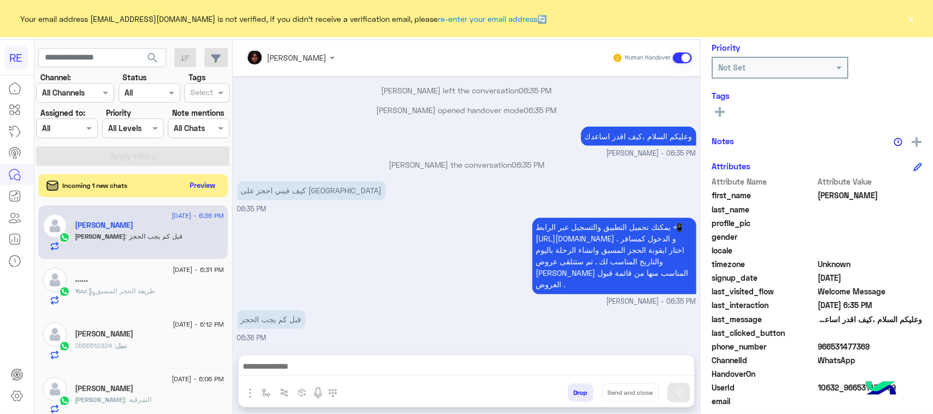
click at [197, 179] on button "Preview" at bounding box center [203, 185] width 34 height 15
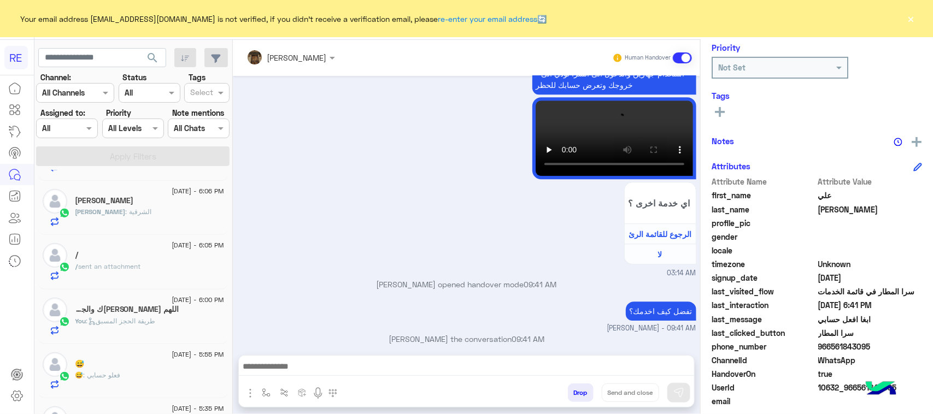
scroll to position [341, 0]
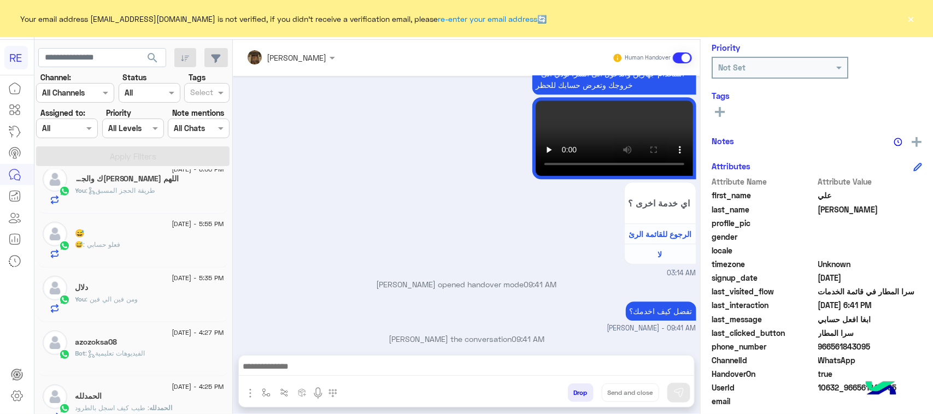
click at [0, 216] on link at bounding box center [15, 218] width 30 height 22
